Goal: Information Seeking & Learning: Find specific fact

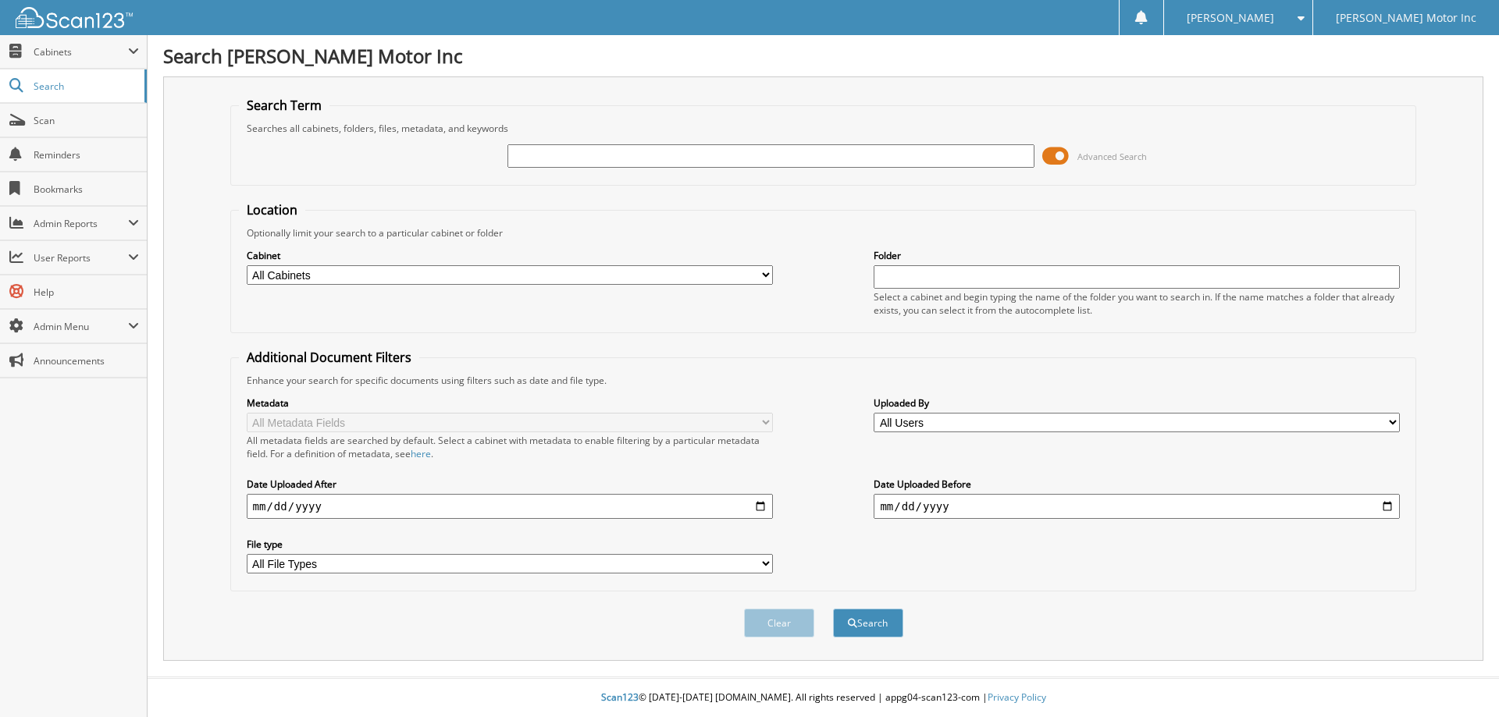
click at [626, 156] on input "text" at bounding box center [770, 155] width 526 height 23
type input "156212"
click at [833, 609] on button "Search" at bounding box center [868, 623] width 70 height 29
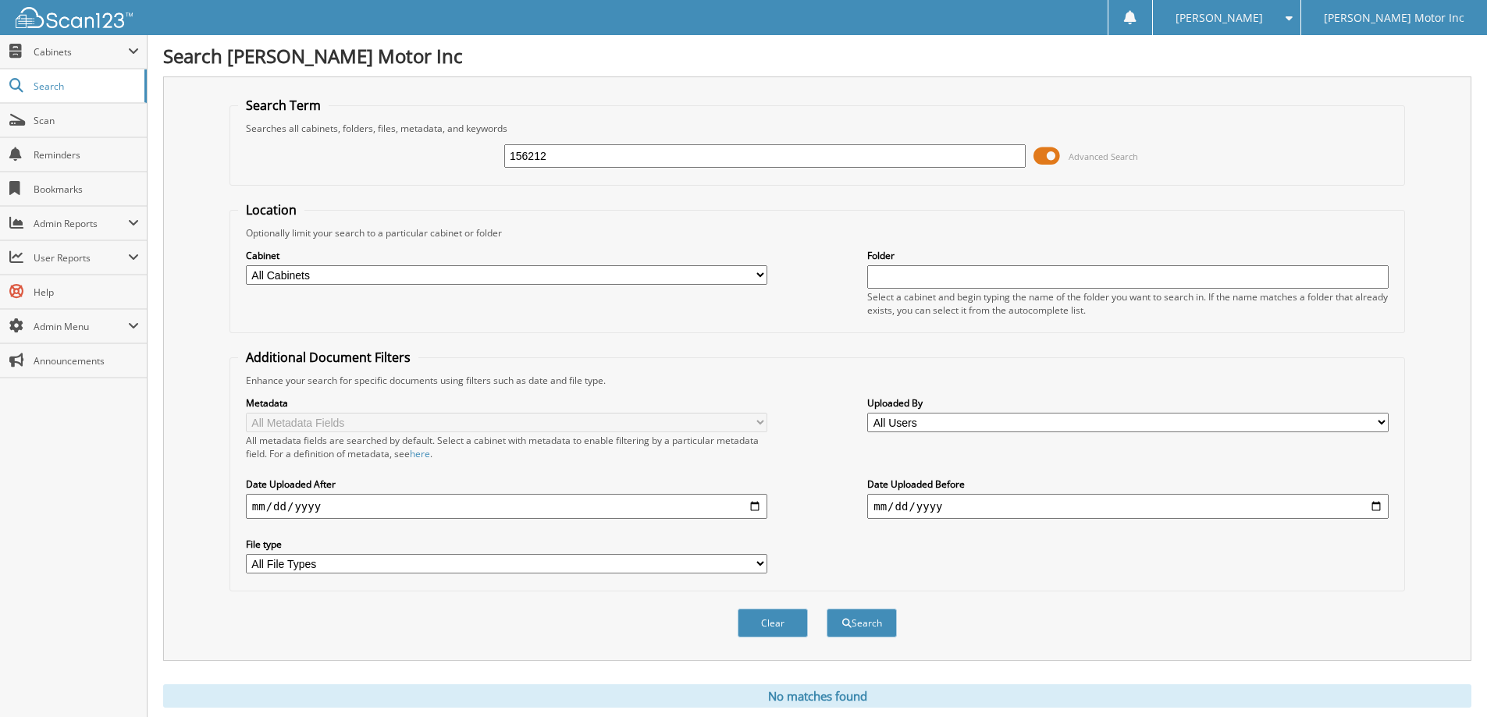
click at [584, 164] on input "156212" at bounding box center [764, 155] width 521 height 23
type input "1"
type input "156197"
click at [827, 609] on button "Search" at bounding box center [862, 623] width 70 height 29
